Goal: Transaction & Acquisition: Subscribe to service/newsletter

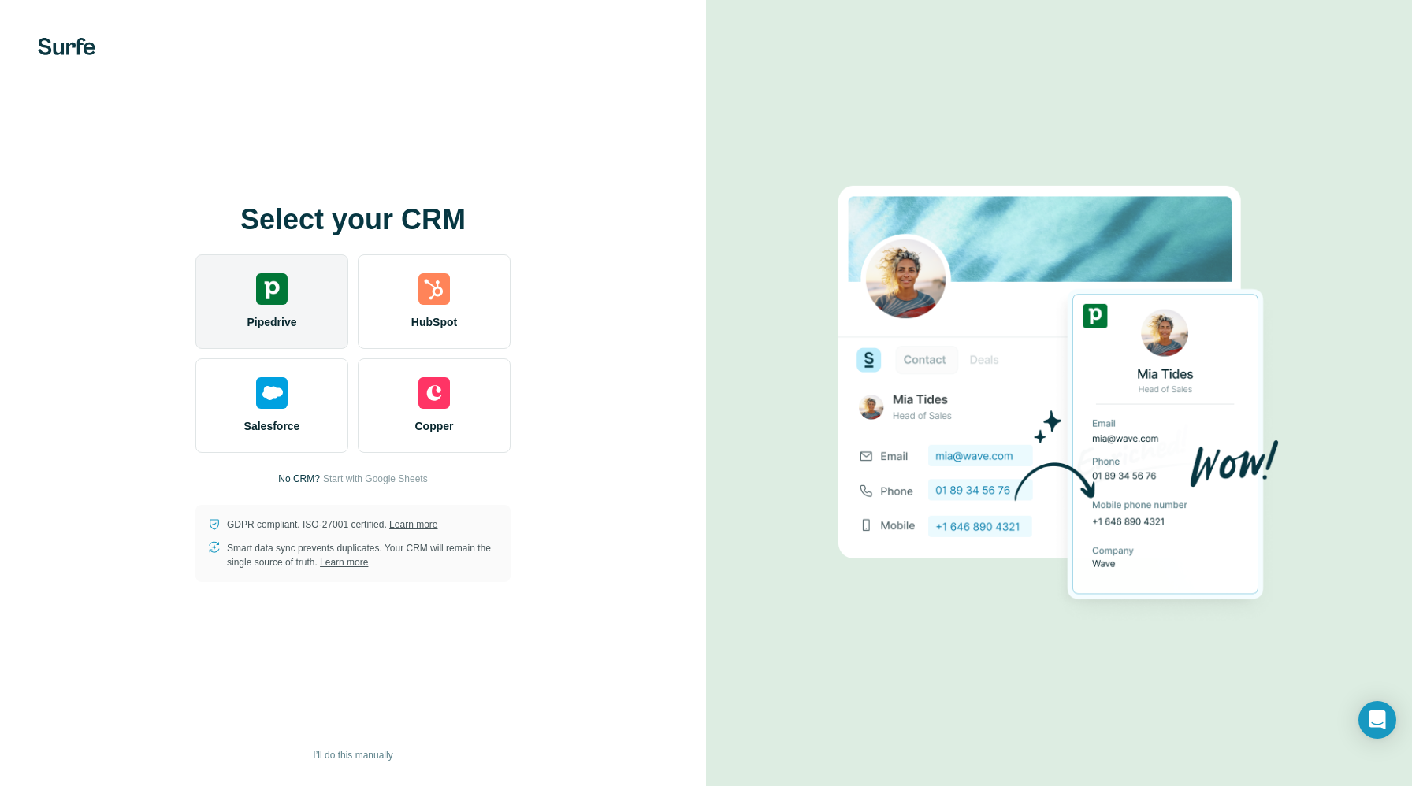
click at [236, 313] on div "Pipedrive" at bounding box center [271, 302] width 153 height 95
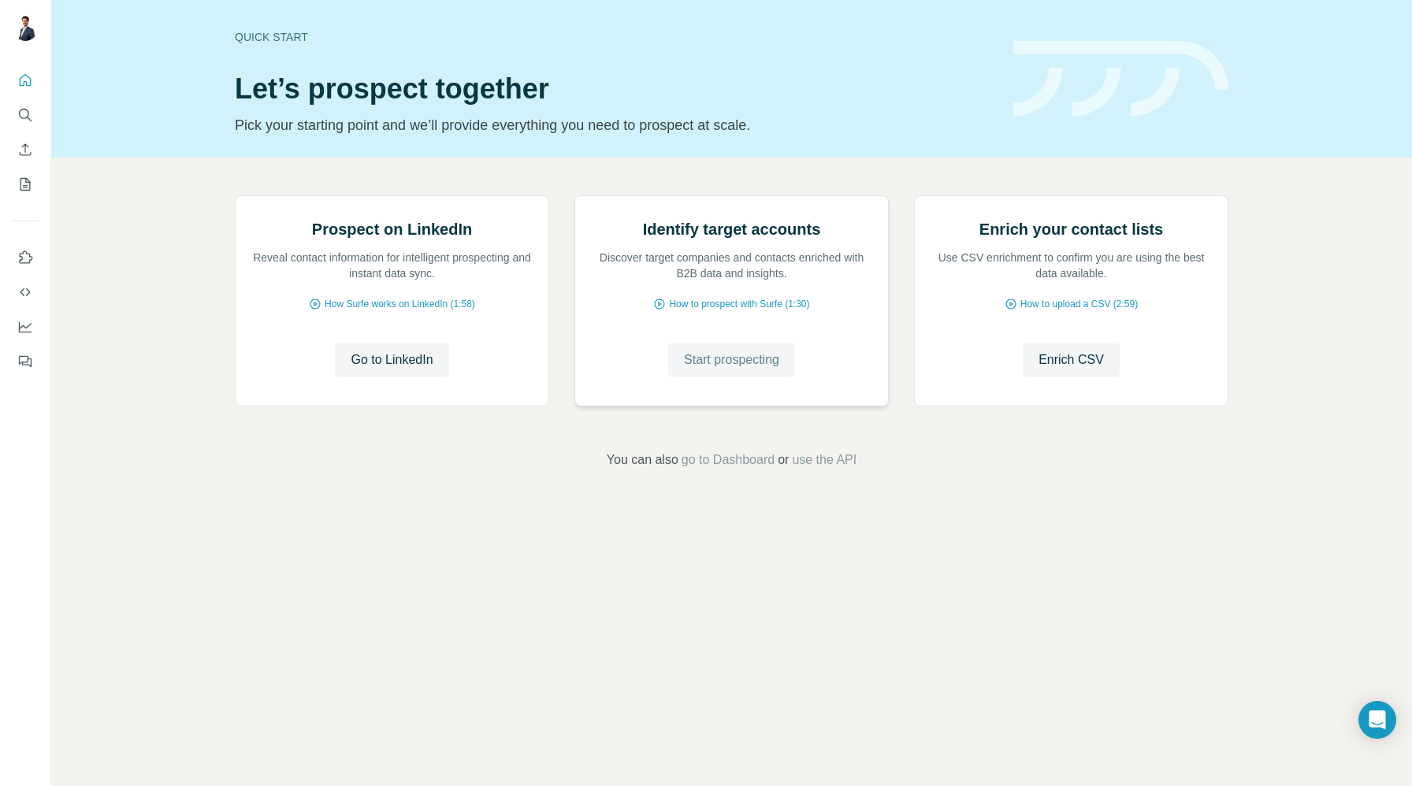
click at [723, 370] on span "Start prospecting" at bounding box center [731, 360] width 95 height 19
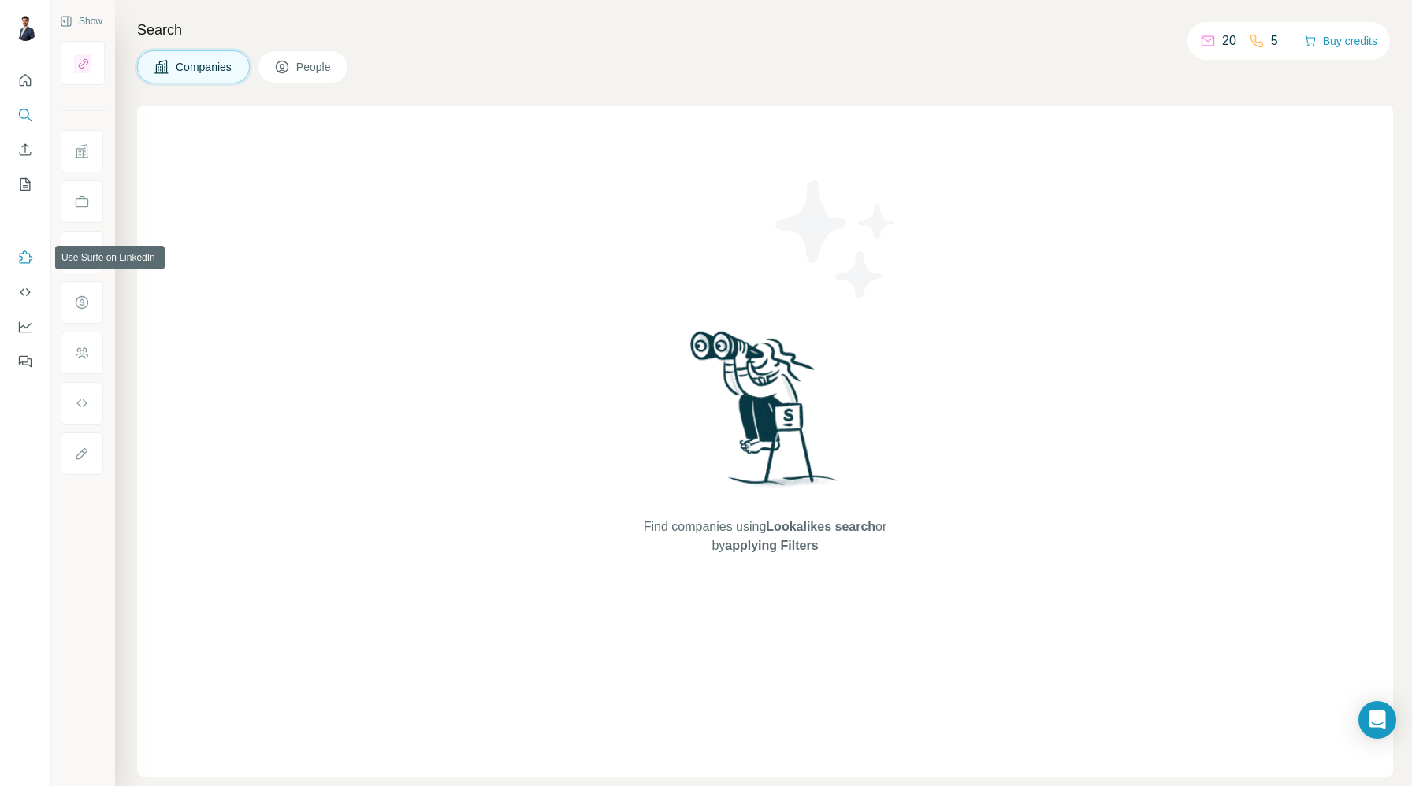
click at [28, 250] on icon "Use Surfe on LinkedIn" at bounding box center [25, 258] width 16 height 16
click at [10, 83] on div at bounding box center [25, 216] width 50 height 319
click at [28, 78] on icon "Quick start" at bounding box center [25, 80] width 16 height 16
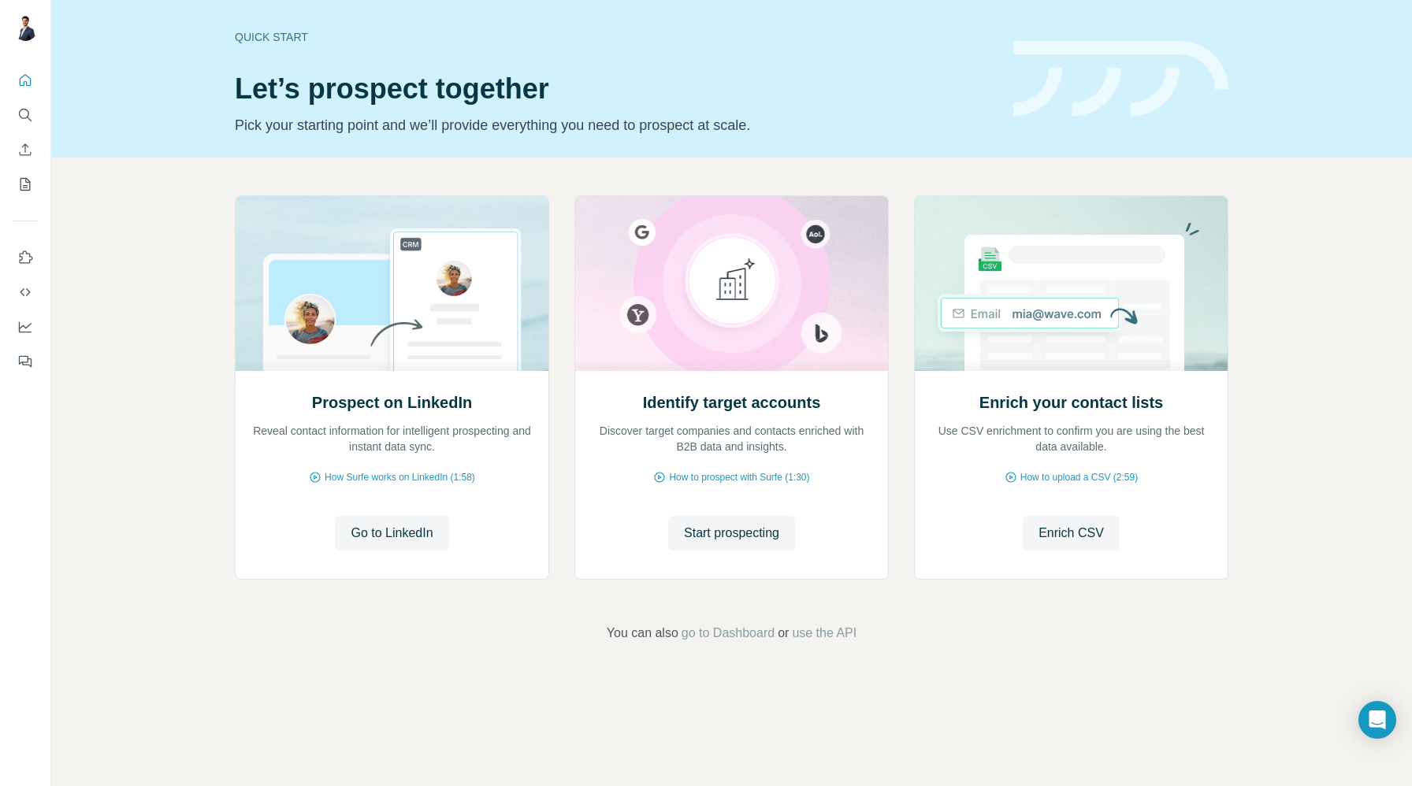
click at [11, 187] on div at bounding box center [25, 216] width 50 height 319
click at [24, 186] on icon "My lists" at bounding box center [27, 183] width 8 height 10
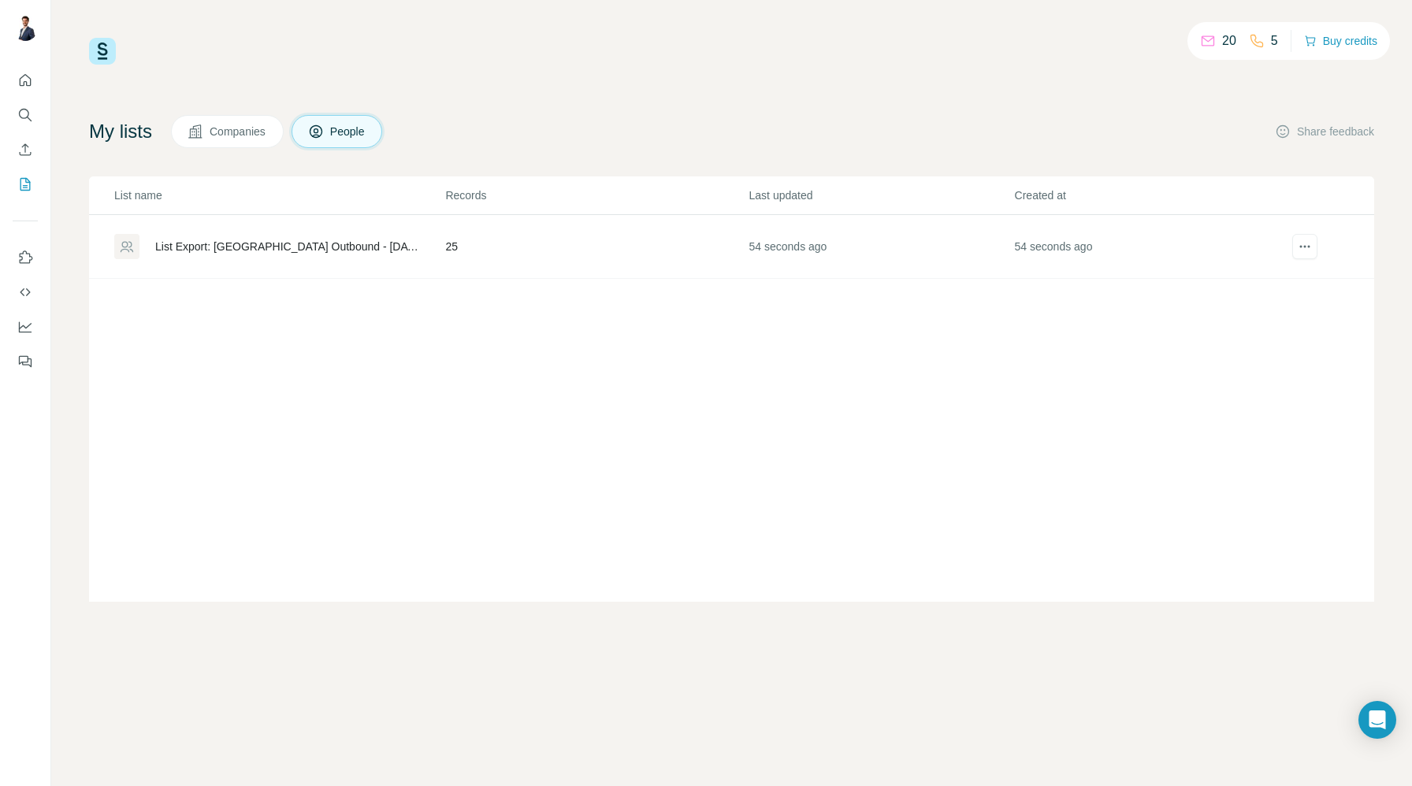
click at [333, 244] on div "List Export: Cyprus Outbound - 26/08/2025 16:53" at bounding box center [286, 247] width 263 height 16
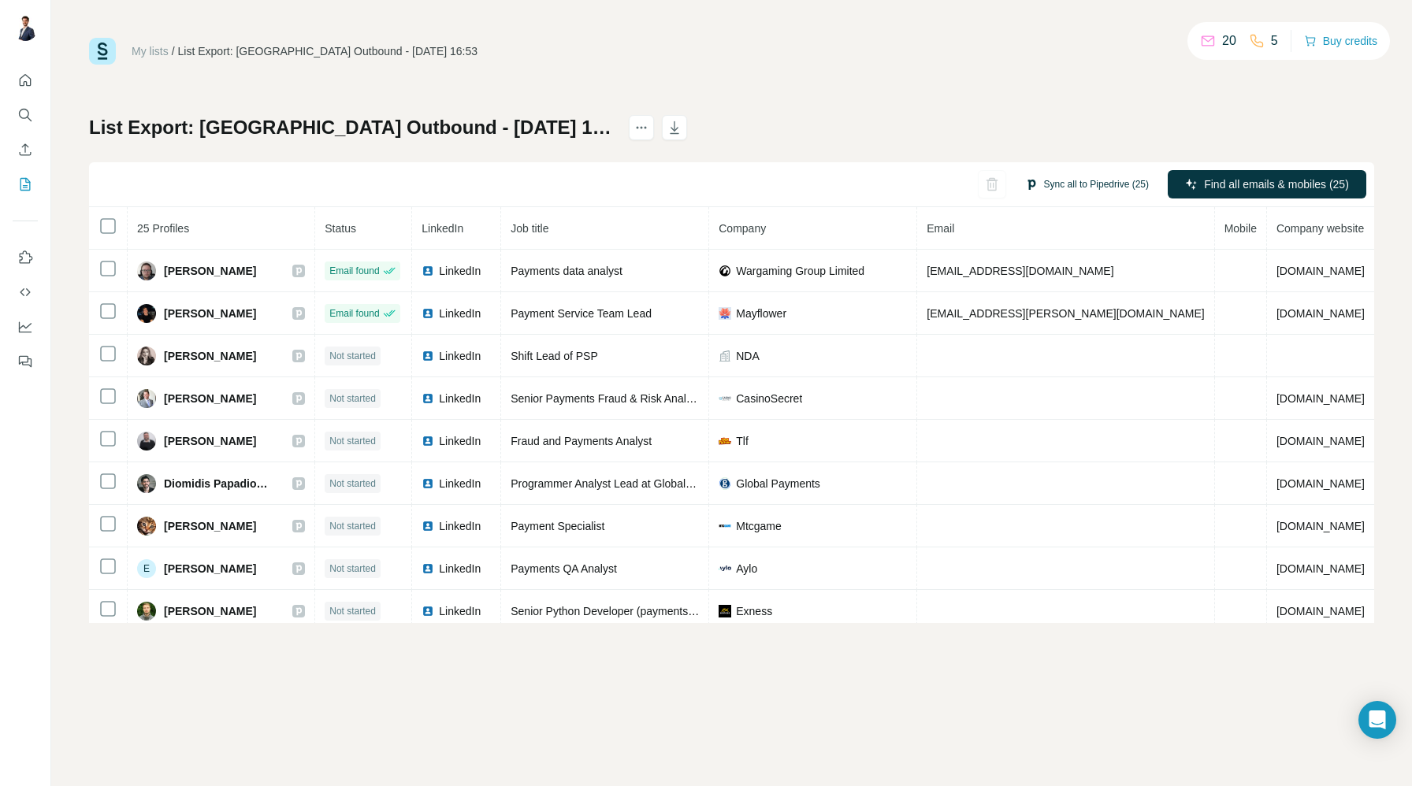
click at [1079, 187] on button "Sync all to Pipedrive (25)" at bounding box center [1087, 185] width 146 height 24
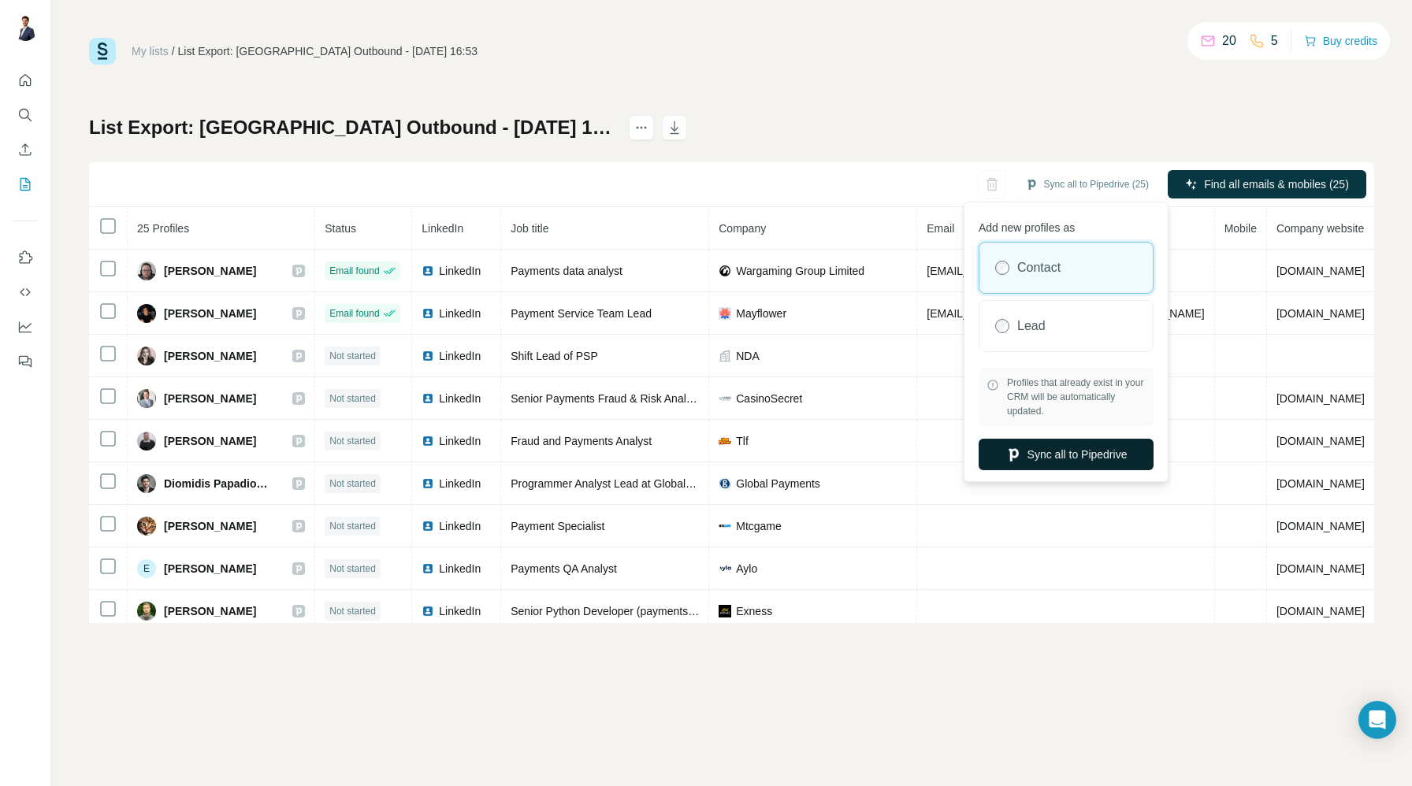
click at [1052, 455] on button "Sync all to Pipedrive" at bounding box center [1066, 455] width 175 height 32
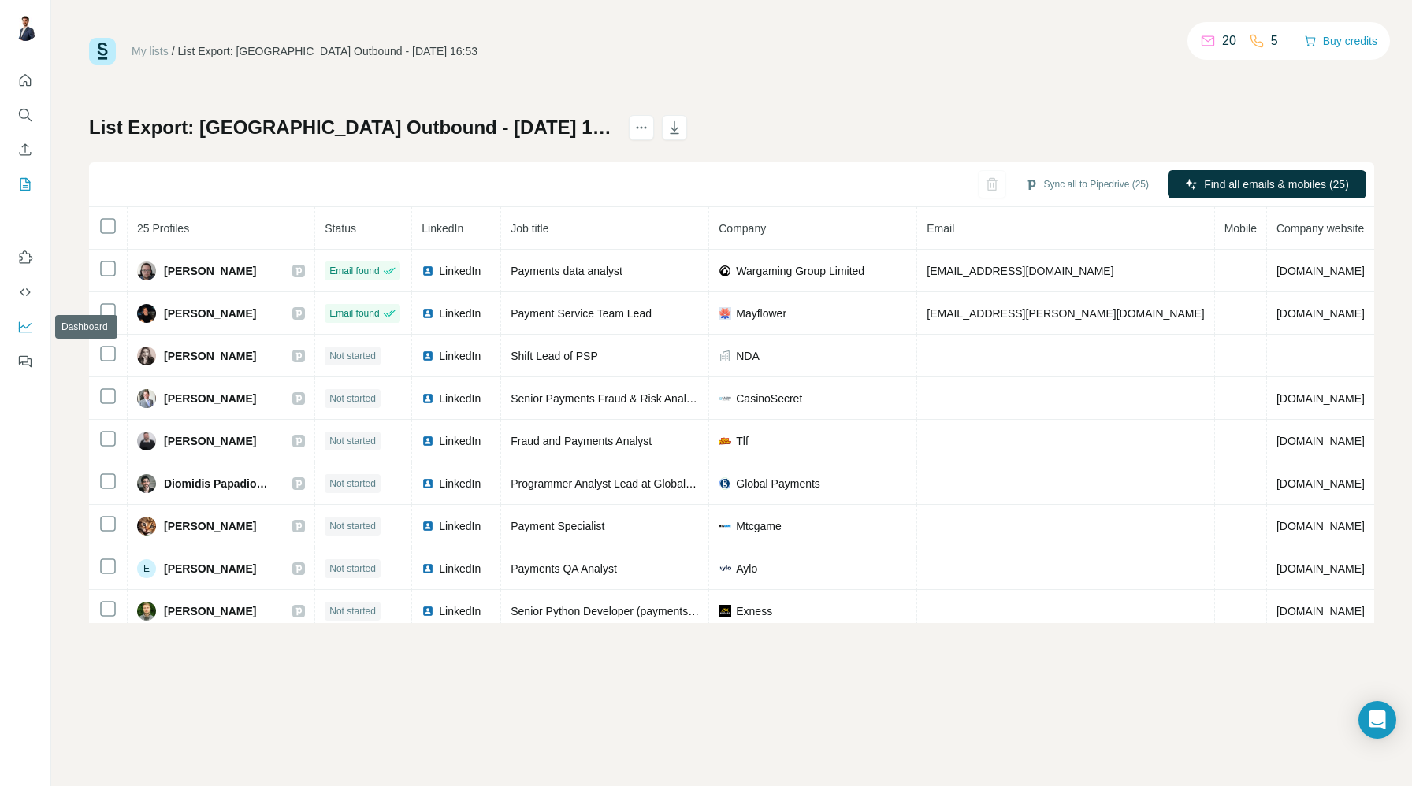
click at [20, 329] on icon "Dashboard" at bounding box center [25, 327] width 16 height 16
click at [23, 325] on icon "Dashboard" at bounding box center [25, 326] width 13 height 6
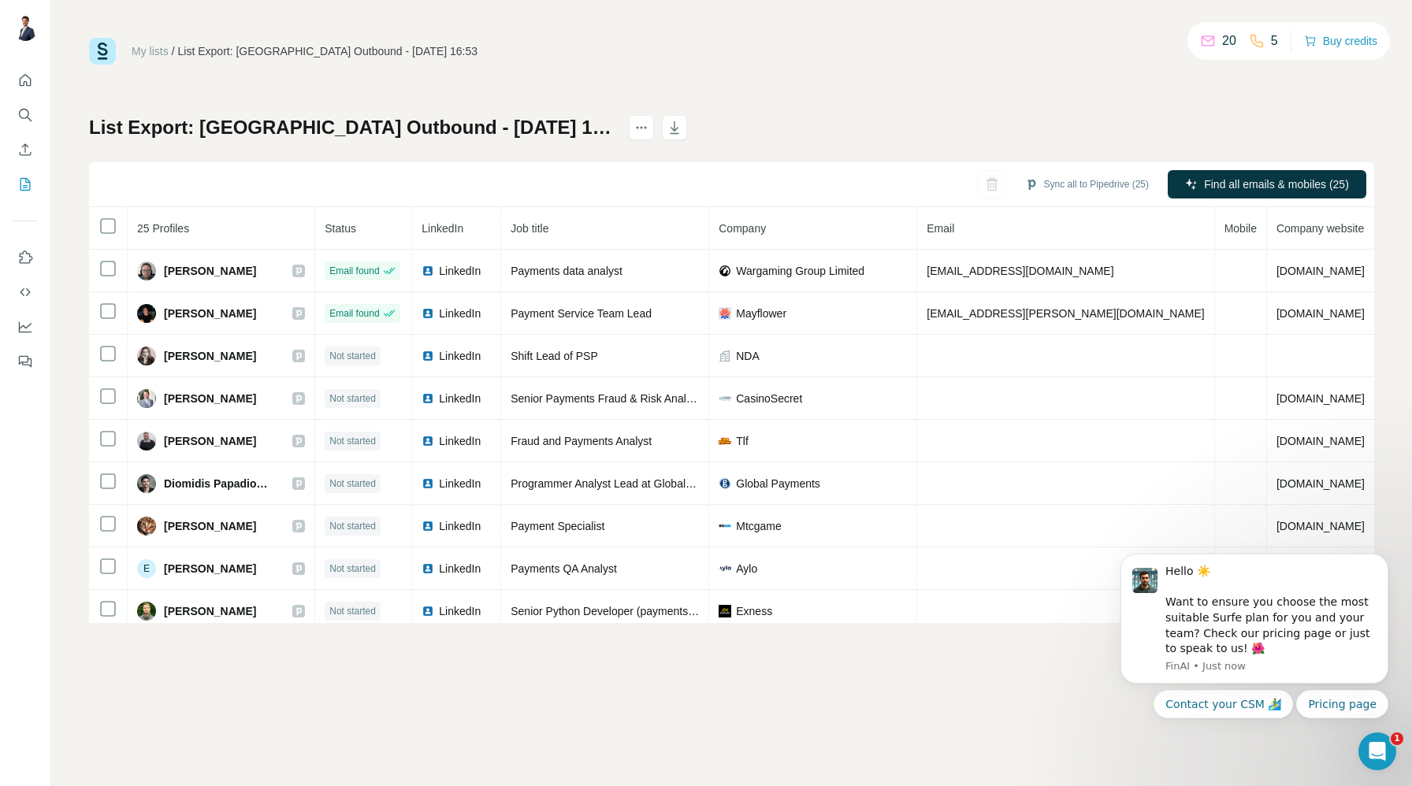
click at [910, 691] on div "My lists / List Export: Cyprus Outbound - 26/08/2025 16:53 20 5 Buy credits Lis…" at bounding box center [731, 393] width 1361 height 786
click at [1380, 557] on icon "Dismiss notification" at bounding box center [1384, 559] width 9 height 9
